Goal: Task Accomplishment & Management: Complete application form

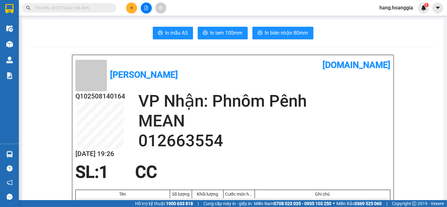
scroll to position [73, 0]
click at [134, 8] on icon "plus" at bounding box center [131, 8] width 4 height 4
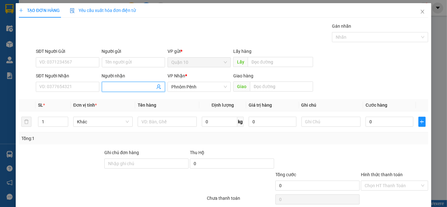
click at [115, 85] on input "Người nhận" at bounding box center [130, 86] width 49 height 7
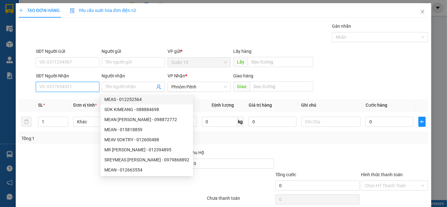
click at [66, 86] on input "SĐT Người Nhận" at bounding box center [67, 87] width 63 height 10
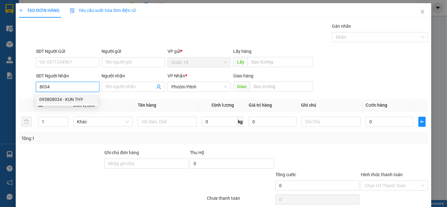
click at [49, 101] on div "095808034 - KUN THY" at bounding box center [66, 99] width 55 height 7
type input "095808034"
type input "KUN THY"
type input "095808034"
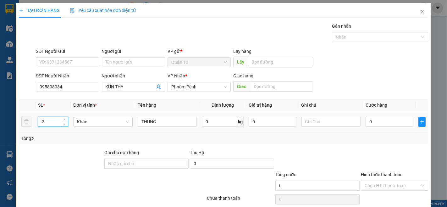
click at [51, 119] on input "2" at bounding box center [53, 121] width 30 height 9
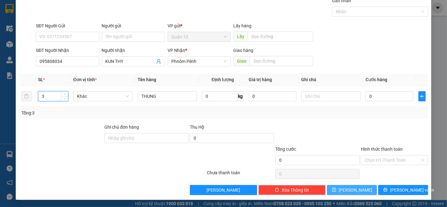
type input "3"
click at [353, 186] on button "[PERSON_NAME]" at bounding box center [352, 190] width 50 height 10
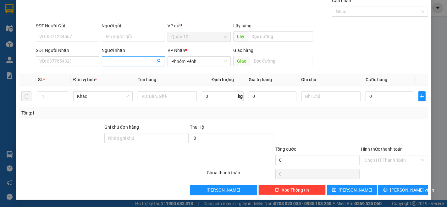
click at [117, 64] on input "Người nhận" at bounding box center [130, 61] width 49 height 7
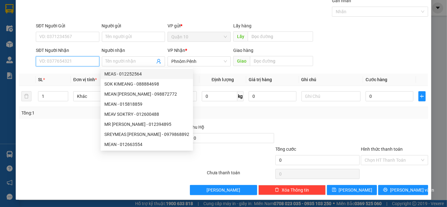
click at [52, 58] on input "SĐT Người Nhận" at bounding box center [67, 61] width 63 height 10
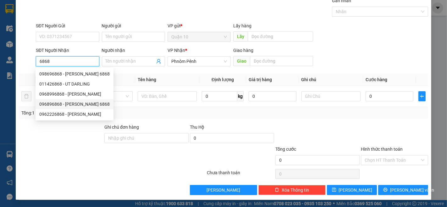
click at [51, 102] on div "096896868 - [PERSON_NAME] 6868" at bounding box center [74, 104] width 70 height 7
type input "096896868"
type input "[PERSON_NAME] 6868"
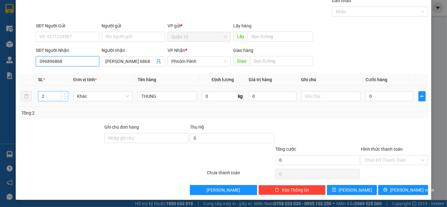
type input "096896868"
click at [48, 99] on input "2" at bounding box center [53, 95] width 30 height 9
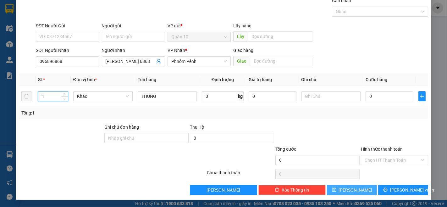
type input "1"
click at [357, 188] on button "[PERSON_NAME]" at bounding box center [352, 190] width 50 height 10
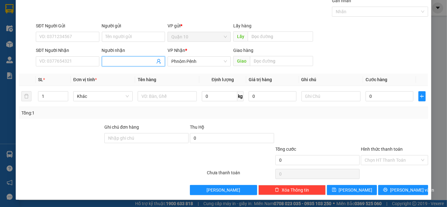
click at [120, 63] on input "Người nhận" at bounding box center [130, 61] width 49 height 7
type input "TY 4"
click at [120, 73] on div "TỶ 419 - 012958419" at bounding box center [131, 73] width 55 height 7
type input "012958419"
type input "TỶ 419"
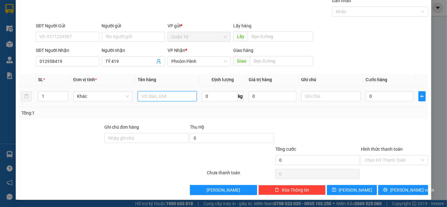
click at [156, 96] on input "text" at bounding box center [167, 96] width 59 height 10
type input "[PERSON_NAME]"
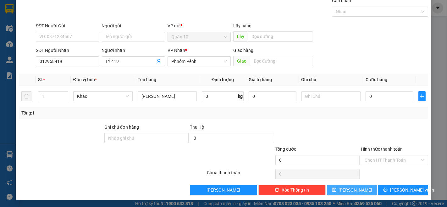
drag, startPoint x: 358, startPoint y: 187, endPoint x: 353, endPoint y: 187, distance: 5.3
click at [356, 187] on button "[PERSON_NAME]" at bounding box center [352, 190] width 50 height 10
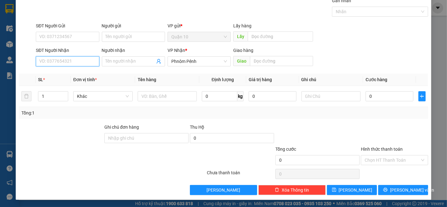
click at [62, 63] on input "SĐT Người Nhận" at bounding box center [67, 61] width 63 height 10
click at [57, 75] on div "0719919191 - [PERSON_NAME] 9191" at bounding box center [75, 73] width 73 height 7
type input "0719919191"
type input "[PERSON_NAME] 9191"
type input "0719919191"
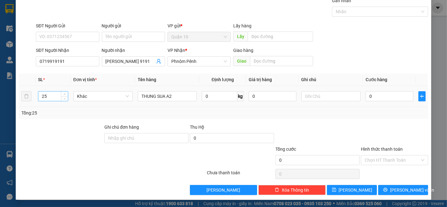
click at [50, 99] on input "25" at bounding box center [53, 95] width 30 height 9
type input "24"
click at [362, 188] on button "[PERSON_NAME]" at bounding box center [352, 190] width 50 height 10
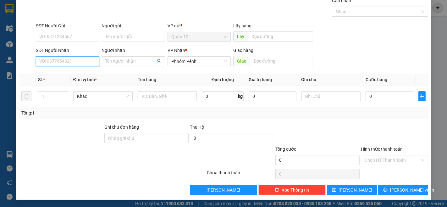
click at [60, 60] on input "SĐT Người Nhận" at bounding box center [67, 61] width 63 height 10
click at [52, 76] on div "0972605252 - PHO SOYA" at bounding box center [66, 73] width 55 height 7
type input "0972605252"
type input "PHO SOYA"
type input "0972605252"
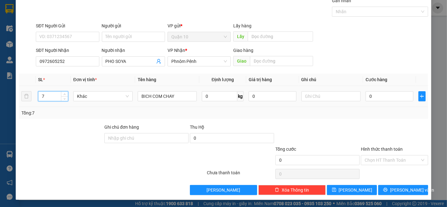
click at [46, 93] on input "7" at bounding box center [53, 95] width 30 height 9
type input "4"
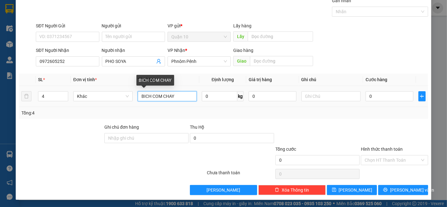
click at [181, 96] on input "BICH COM CHAY" at bounding box center [167, 96] width 59 height 10
type input "B"
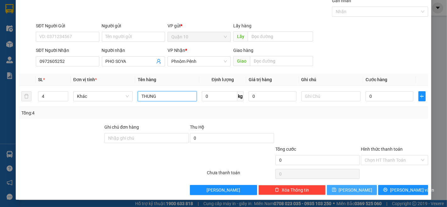
type input "THUNG"
click at [360, 191] on button "[PERSON_NAME]" at bounding box center [352, 190] width 50 height 10
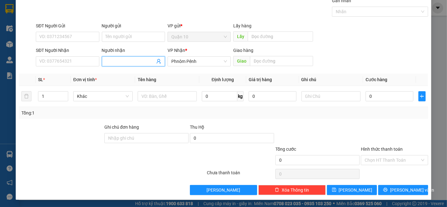
click at [113, 57] on span at bounding box center [133, 61] width 63 height 10
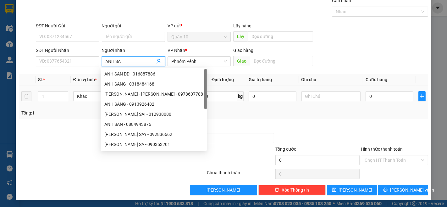
type input "ANH SAN"
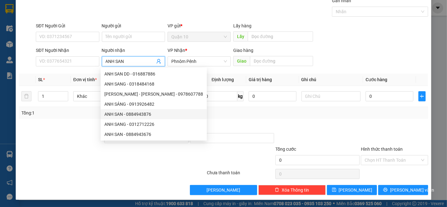
click at [136, 113] on div "ANH SAN - 0884943876" at bounding box center [153, 114] width 99 height 7
type input "0884943876"
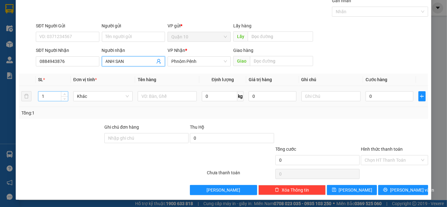
type input "ANH SAN"
click at [55, 97] on input "1" at bounding box center [53, 95] width 30 height 9
type input "4"
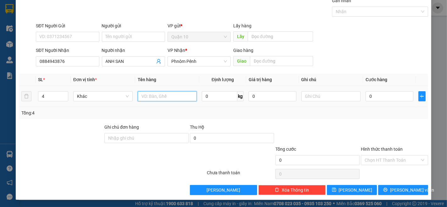
click at [152, 98] on input "text" at bounding box center [167, 96] width 59 height 10
type input "BAO"
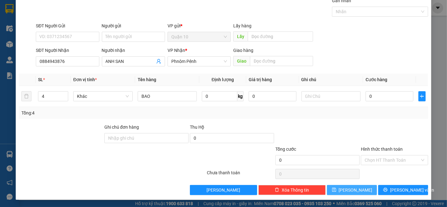
click at [365, 189] on button "[PERSON_NAME]" at bounding box center [352, 190] width 50 height 10
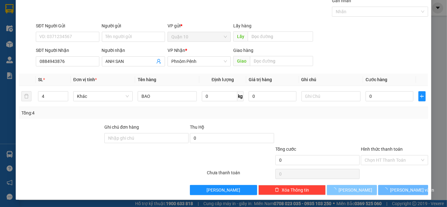
type input "1"
